Goal: Transaction & Acquisition: Obtain resource

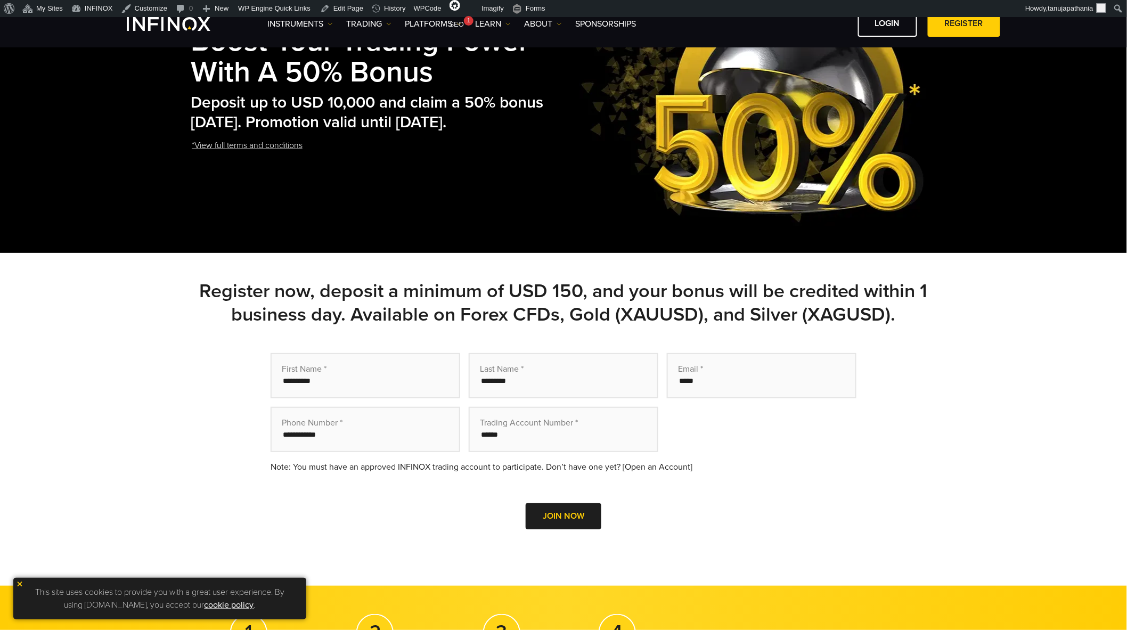
scroll to position [236, 0]
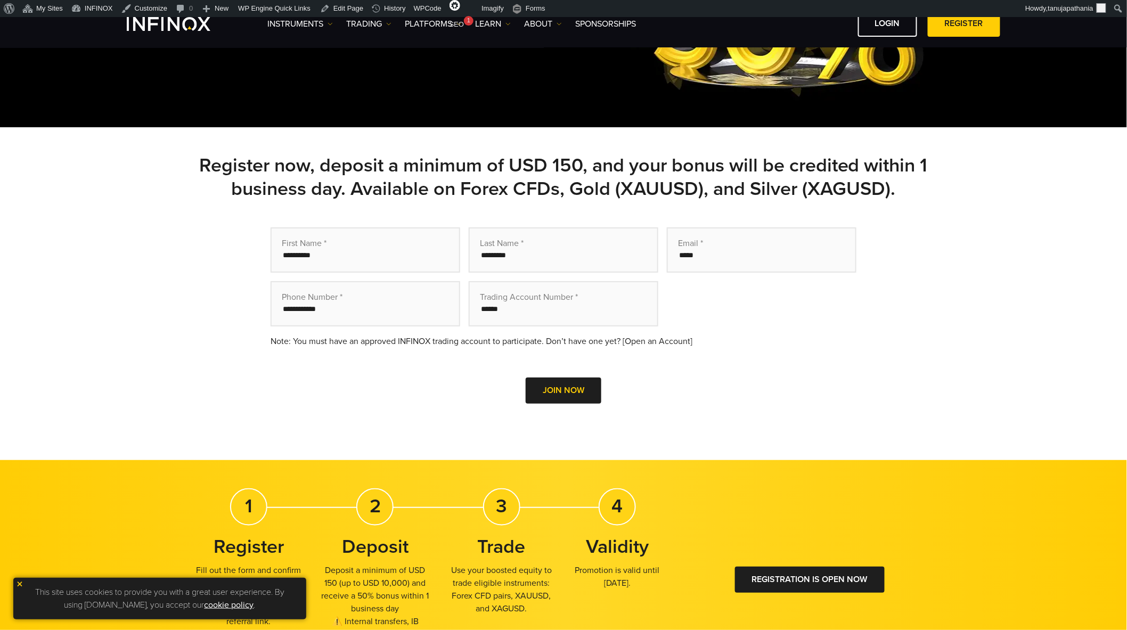
drag, startPoint x: 630, startPoint y: 338, endPoint x: 698, endPoint y: 339, distance: 68.2
click at [698, 339] on div "Note: You must have an approved INFINOX trading account to participate. Don’t h…" at bounding box center [564, 341] width 586 height 13
click at [712, 341] on div "Note: You must have an approved INFINOX trading account to participate. Don’t h…" at bounding box center [564, 341] width 586 height 13
drag, startPoint x: 701, startPoint y: 338, endPoint x: 331, endPoint y: 9, distance: 494.8
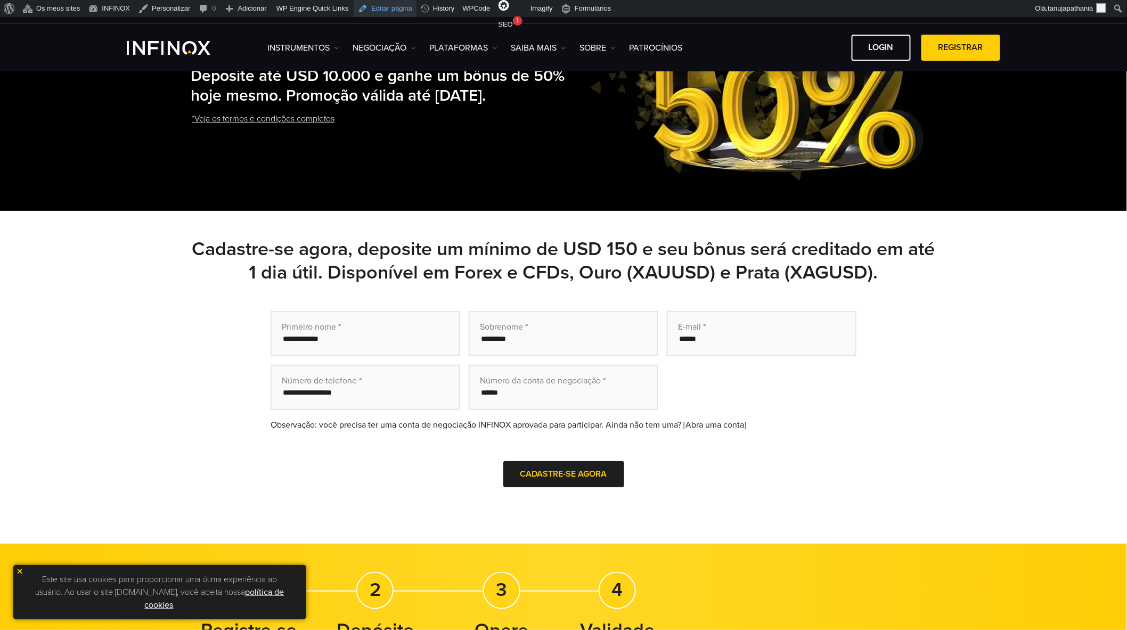
scroll to position [177, 0]
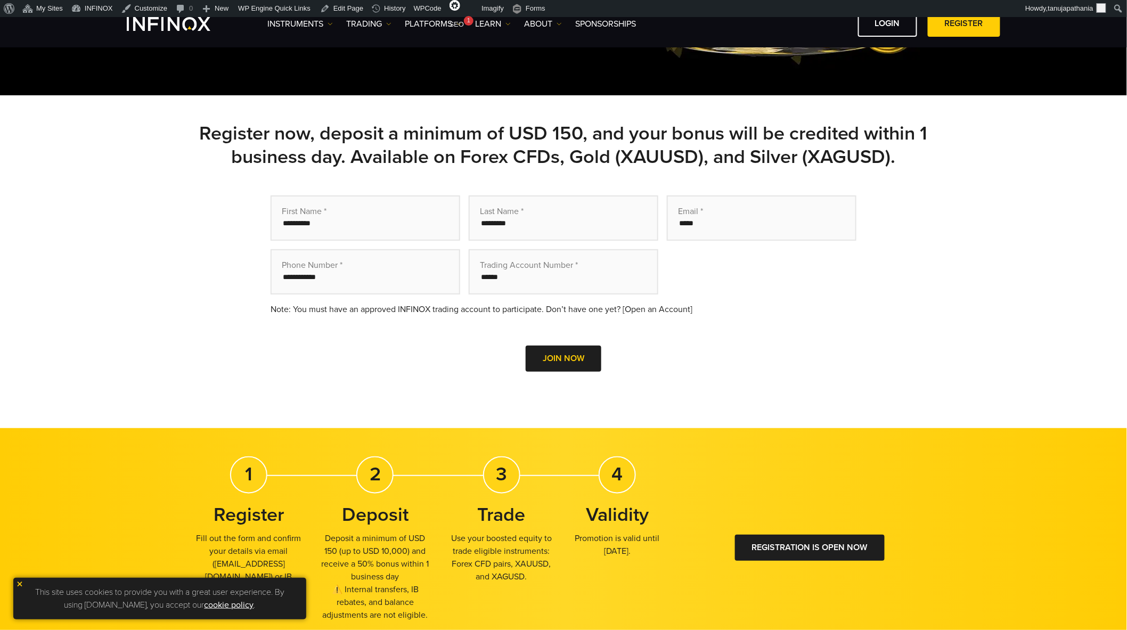
scroll to position [236, 0]
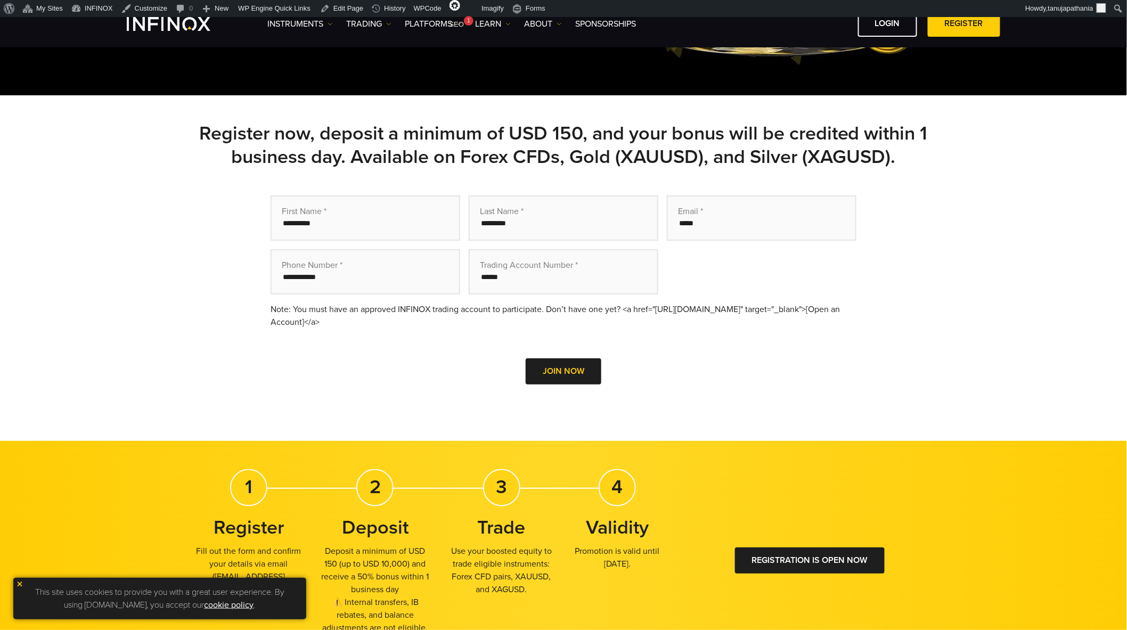
scroll to position [236, 0]
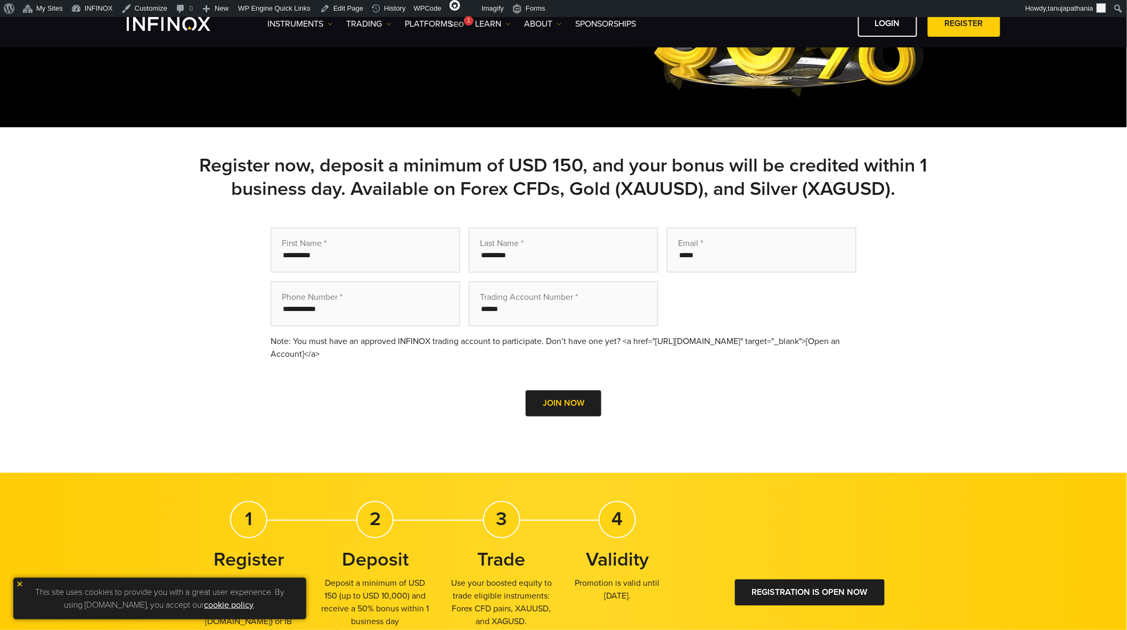
drag, startPoint x: 333, startPoint y: 349, endPoint x: 398, endPoint y: 351, distance: 64.5
click at [398, 351] on div "Note: You must have an approved INFINOX trading account to participate. Don’t h…" at bounding box center [564, 348] width 586 height 26
click at [452, 337] on div "Note: You must have an approved INFINOX trading account to participate. Don’t h…" at bounding box center [564, 348] width 586 height 26
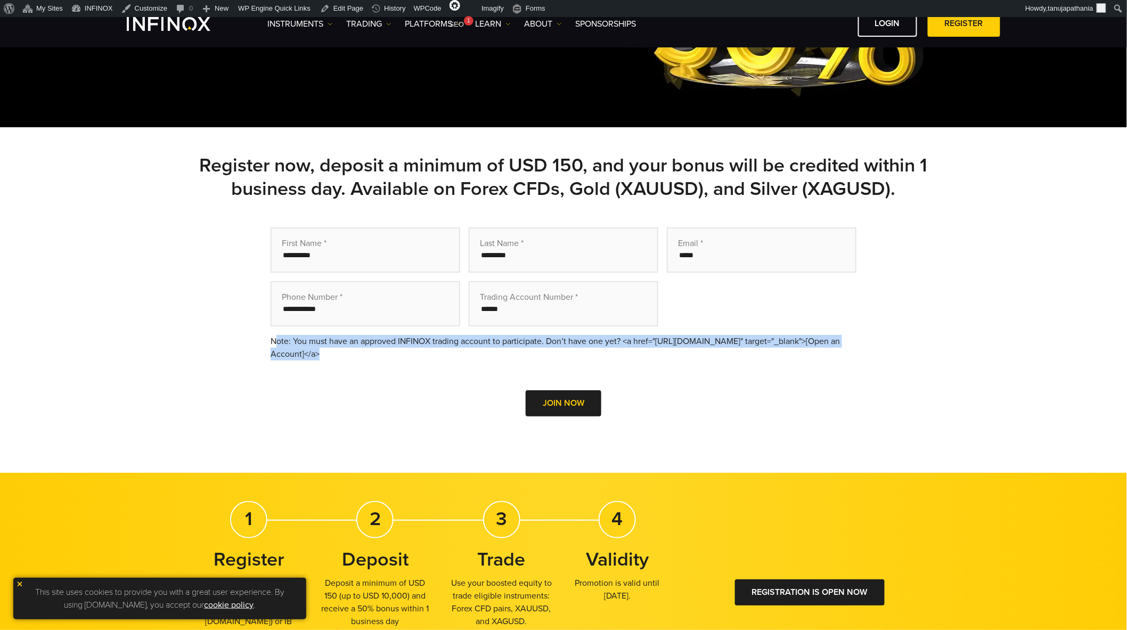
click at [452, 337] on div "Note: You must have an approved INFINOX trading account to participate. Don’t h…" at bounding box center [564, 348] width 586 height 26
copy div "Note: You must have an approved INFINOX trading account to participate. Don’t h…"
click at [585, 335] on div "Note: You must have an approved INFINOX trading account to participate. Don’t h…" at bounding box center [564, 348] width 586 height 26
drag, startPoint x: 624, startPoint y: 334, endPoint x: 272, endPoint y: 334, distance: 352.0
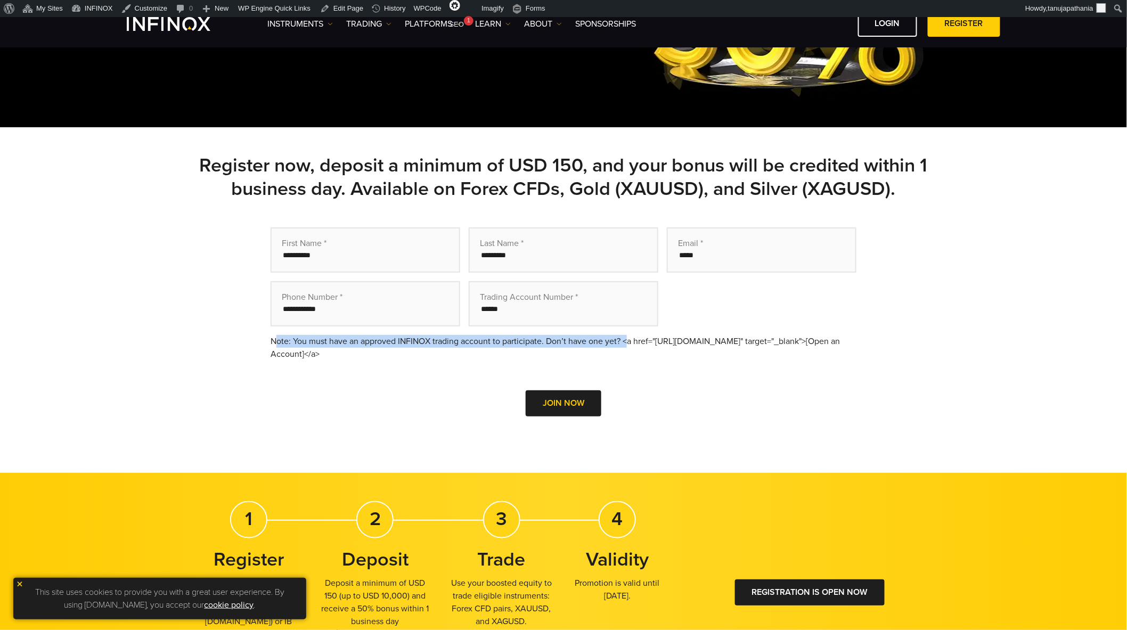
click at [272, 335] on div "Note: You must have an approved INFINOX trading account to participate. Don’t h…" at bounding box center [564, 348] width 586 height 26
copy div "Note: You must have an approved INFINOX trading account to participate. Don’t h…"
click at [809, 339] on div "Note: You must have an approved INFINOX trading account to participate. Don’t h…" at bounding box center [564, 348] width 586 height 26
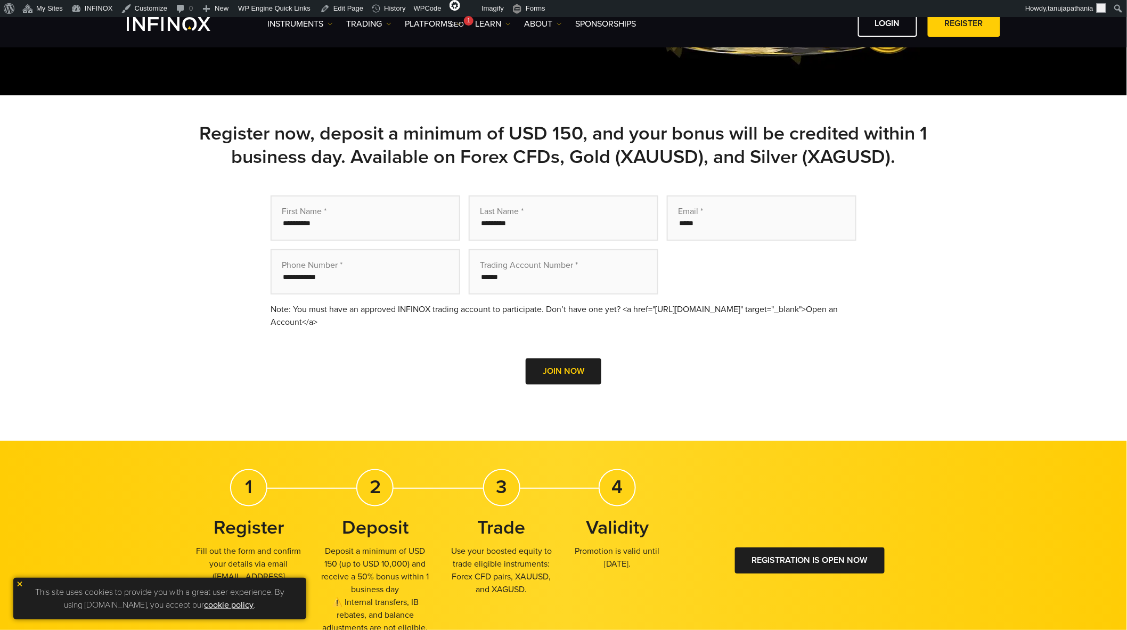
scroll to position [236, 0]
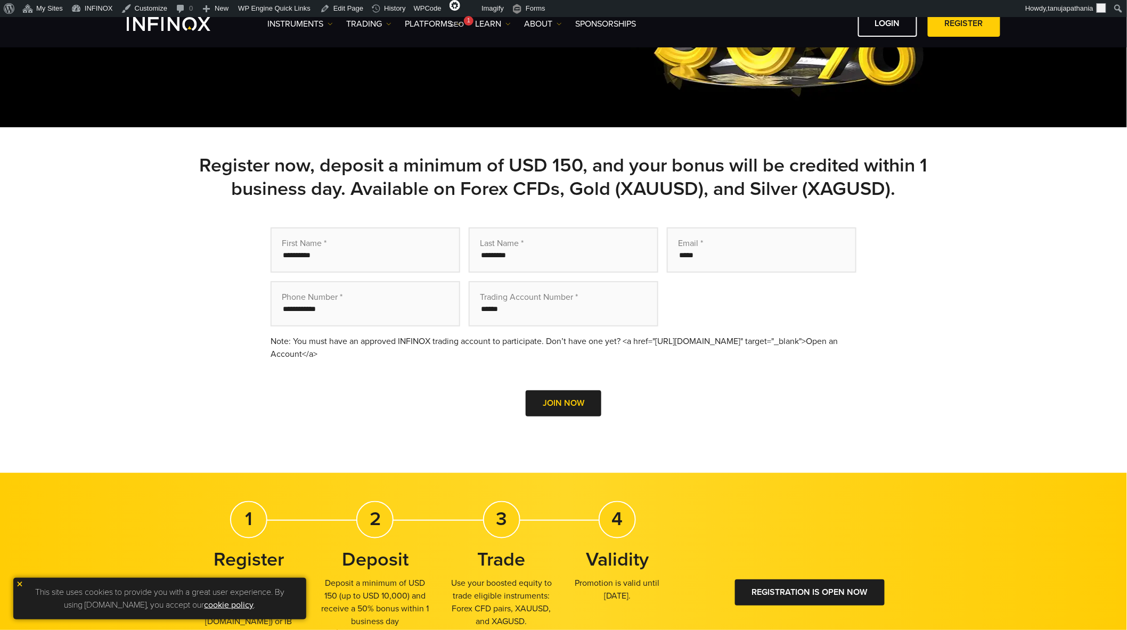
click at [412, 322] on input "tel" at bounding box center [366, 303] width 190 height 45
click at [430, 337] on div "Note: You must have an approved INFINOX trading account to participate. Don’t h…" at bounding box center [564, 348] width 586 height 26
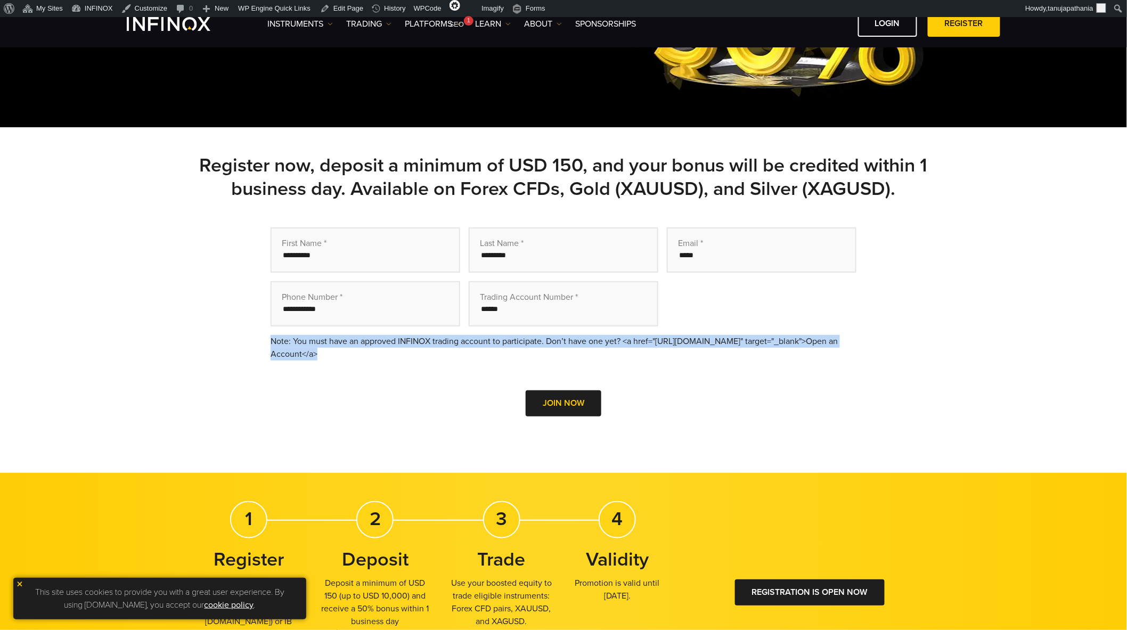
click at [430, 337] on div "Note: You must have an approved INFINOX trading account to participate. Don’t h…" at bounding box center [564, 348] width 586 height 26
click at [492, 356] on div "Note: You must have an approved INFINOX trading account to participate. Don’t h…" at bounding box center [564, 348] width 586 height 26
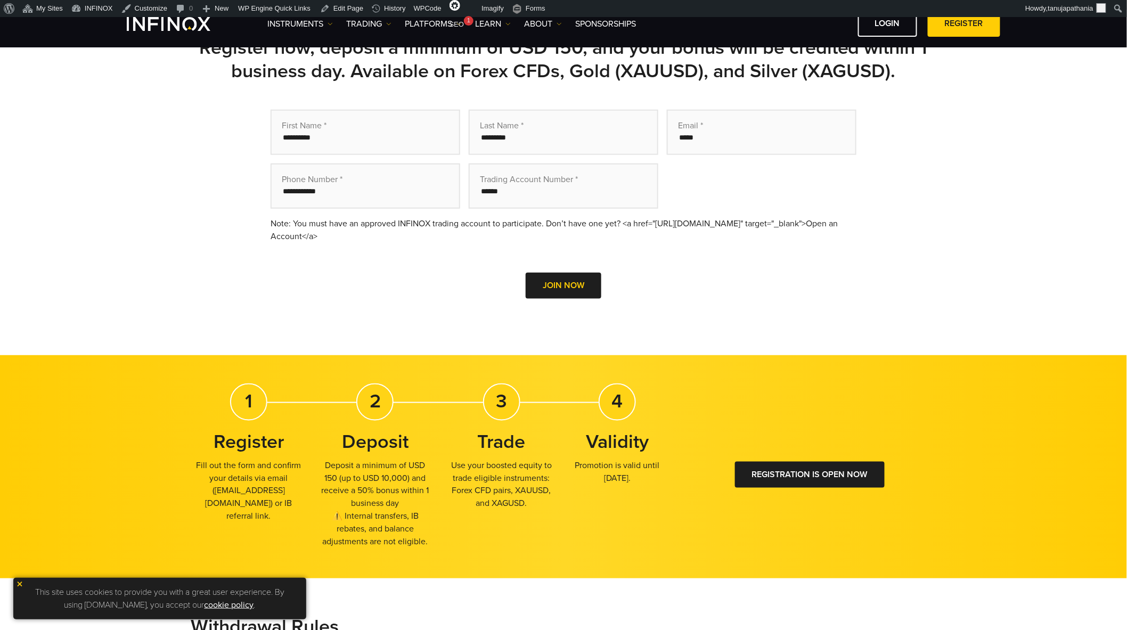
scroll to position [355, 0]
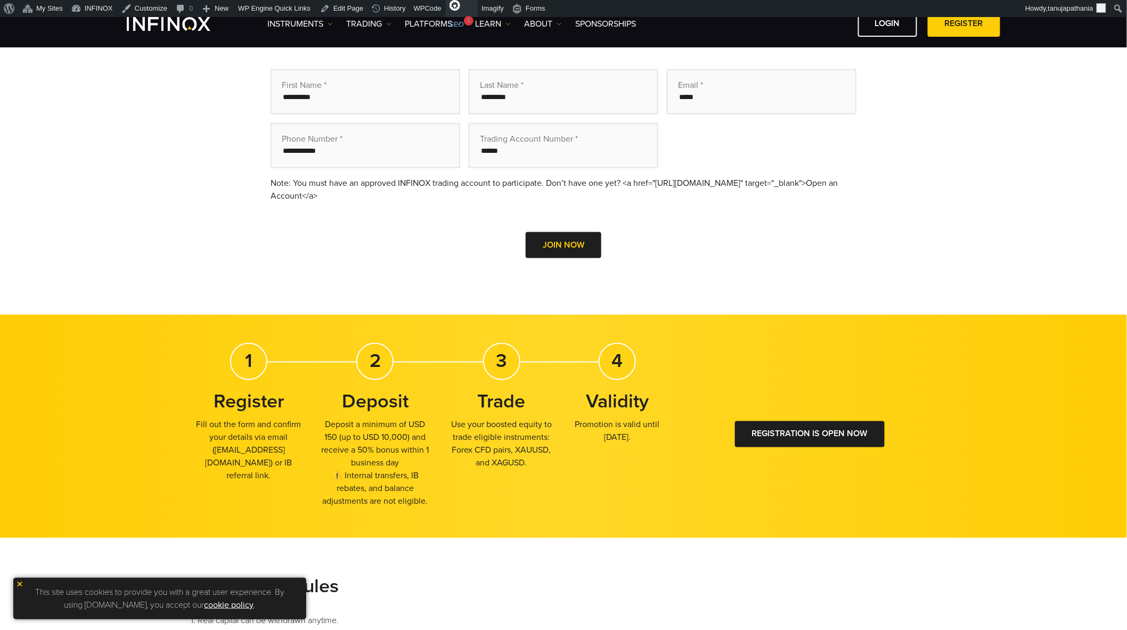
scroll to position [355, 0]
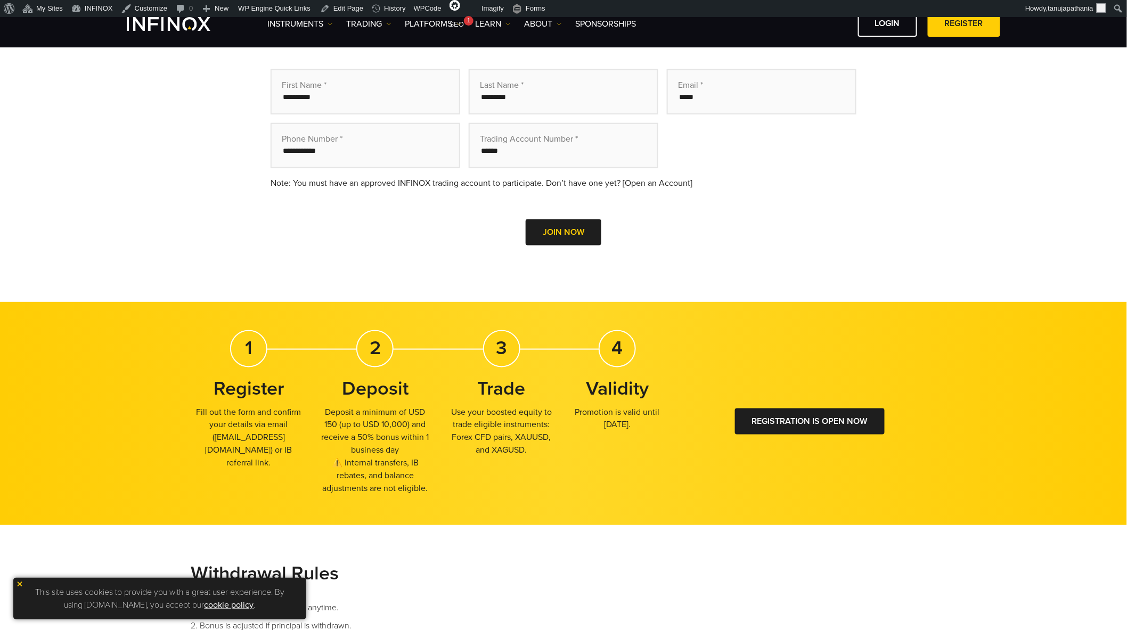
scroll to position [355, 0]
